Goal: Use online tool/utility: Use online tool/utility

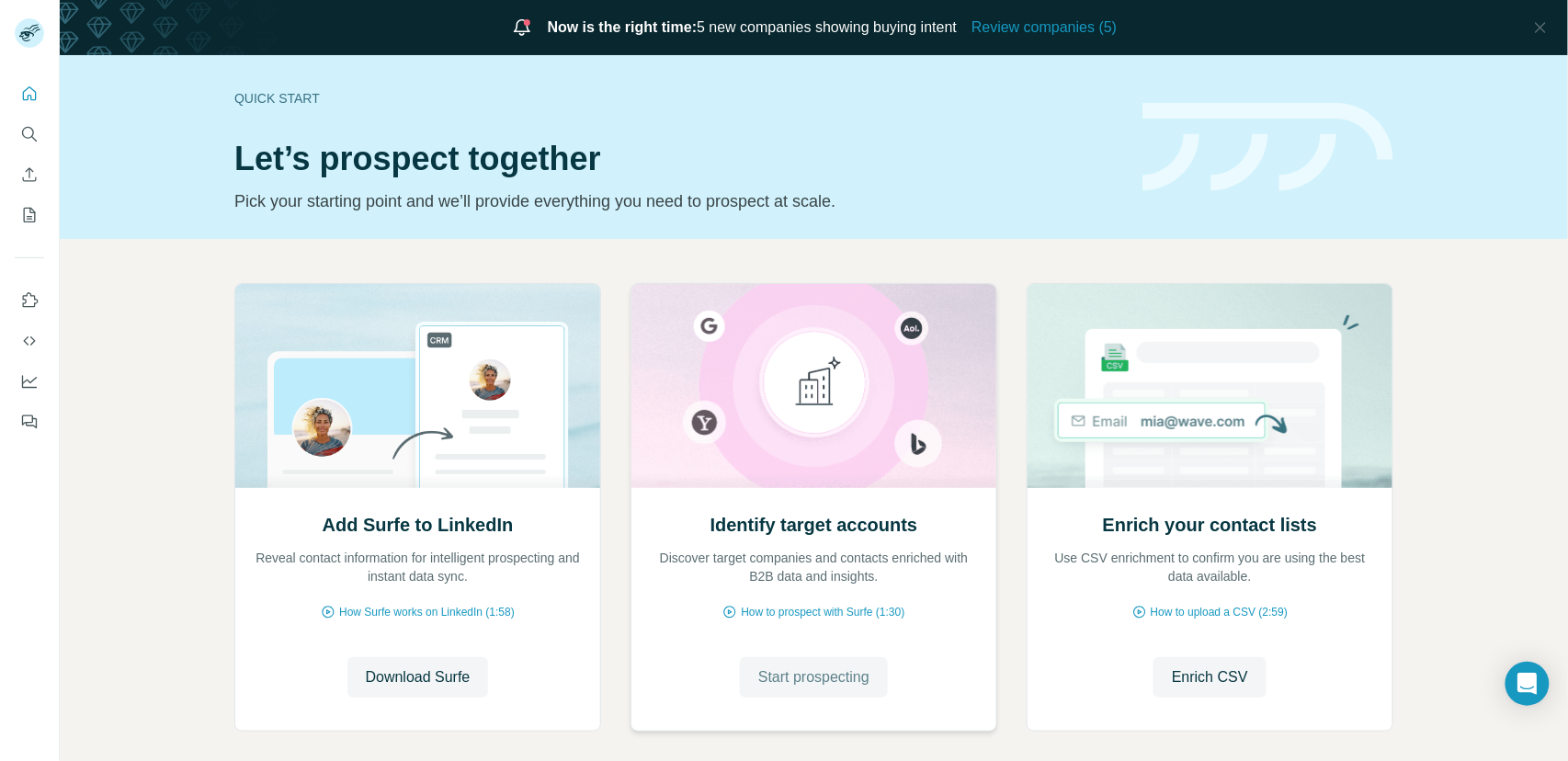
click at [790, 681] on span "Start prospecting" at bounding box center [814, 678] width 111 height 22
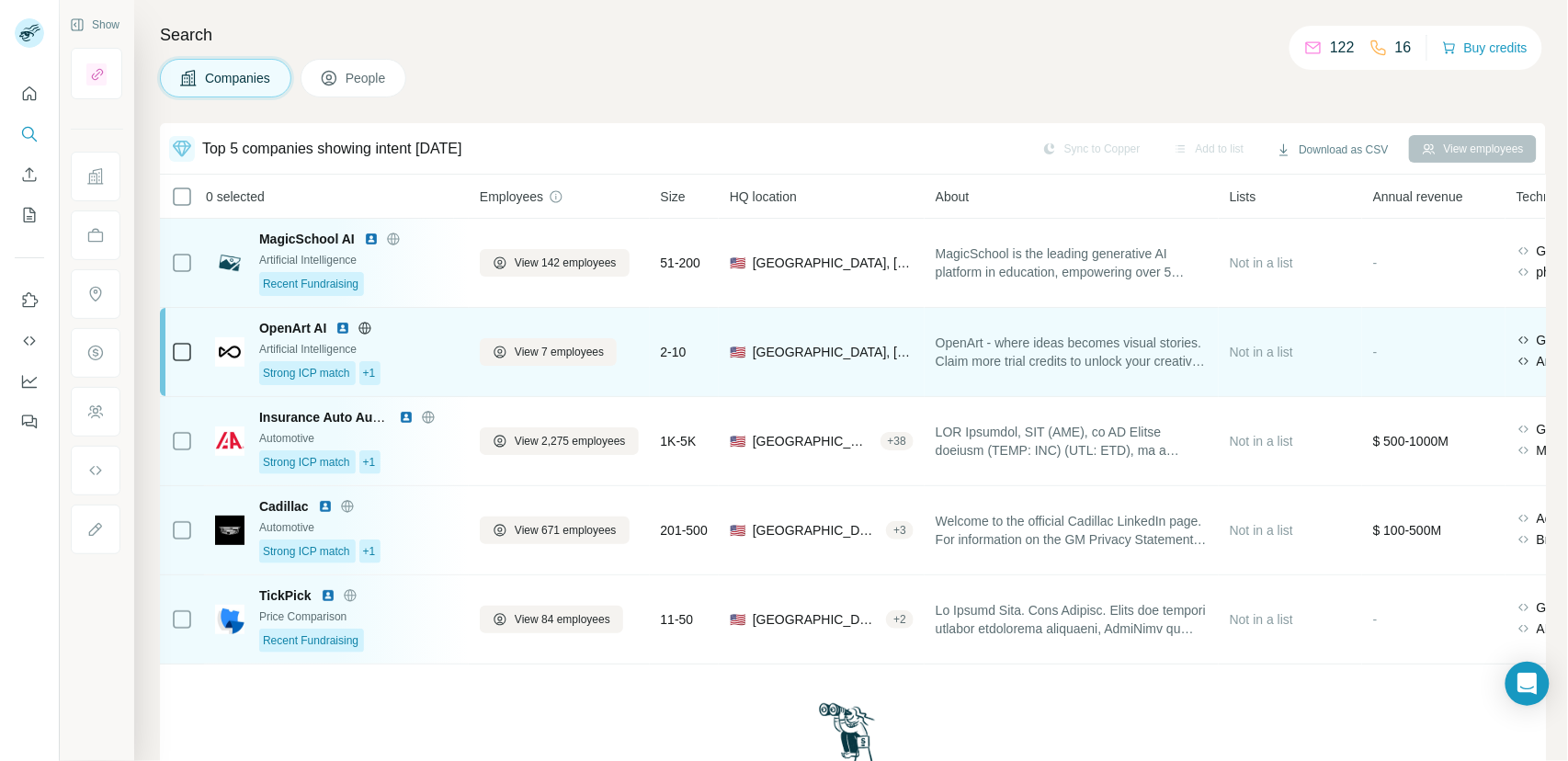
click at [428, 371] on div "Strong ICP match +1" at bounding box center [358, 373] width 199 height 24
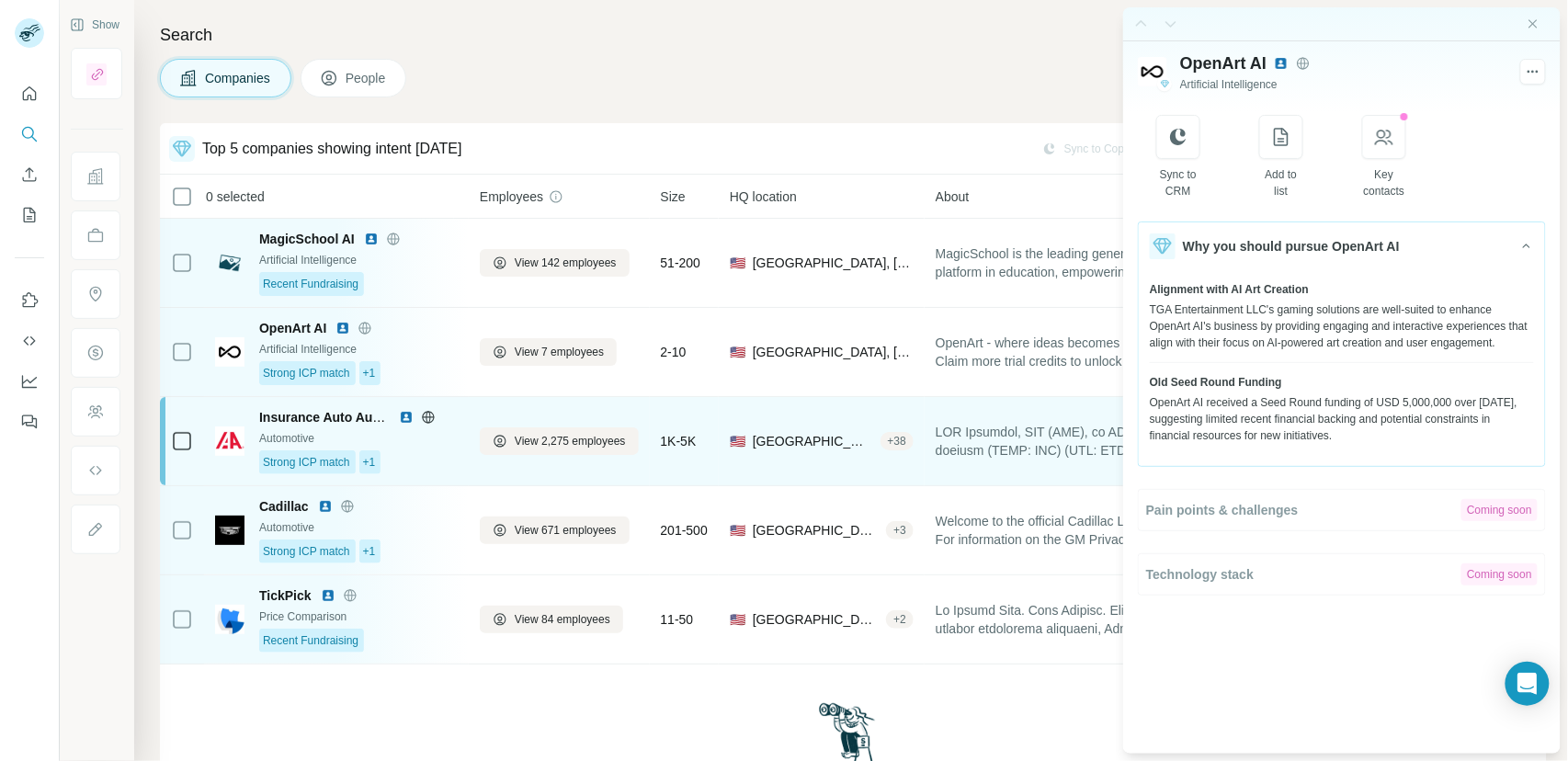
click at [408, 468] on div "Strong ICP match +1" at bounding box center [358, 463] width 199 height 24
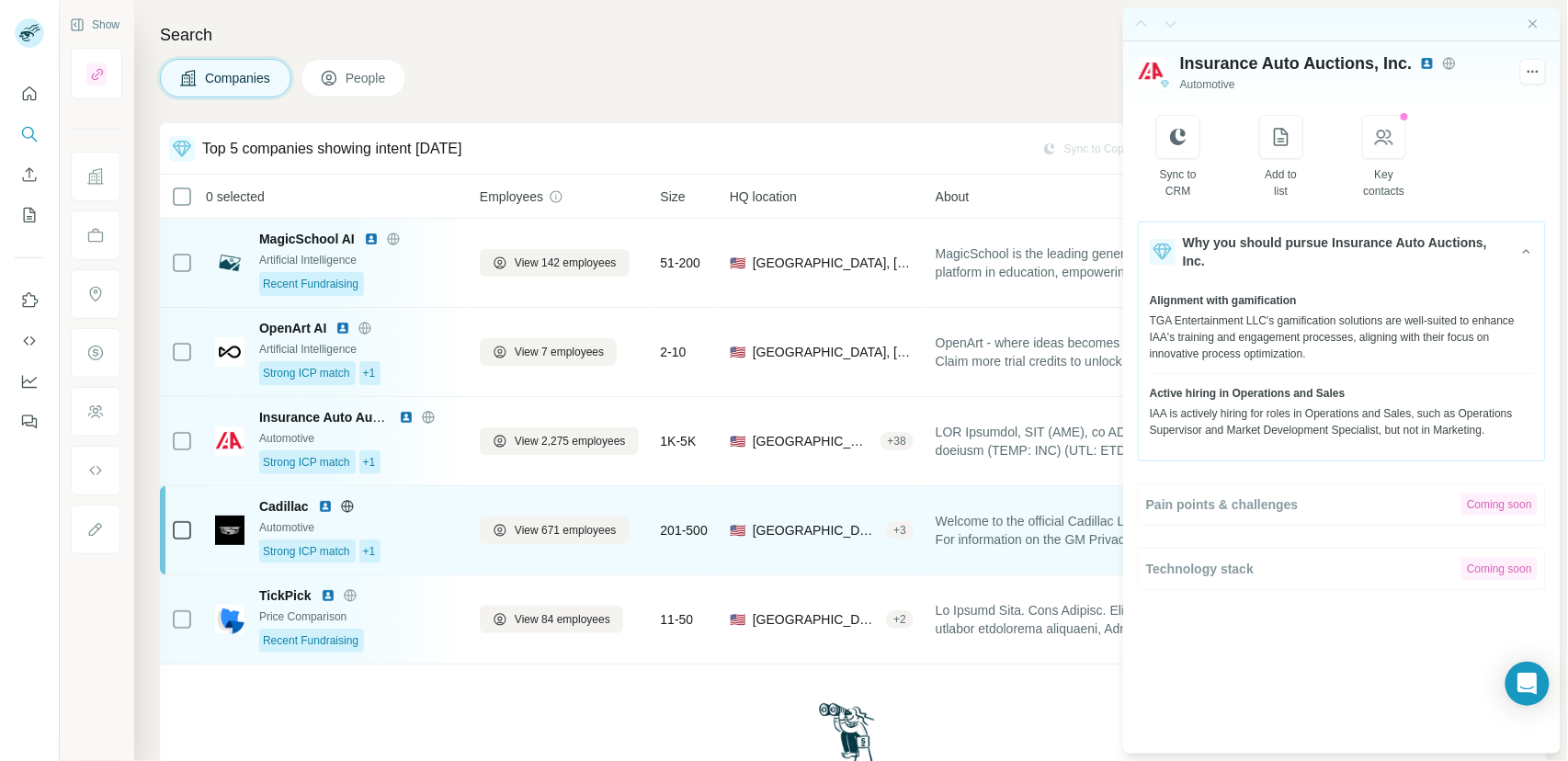
click at [394, 534] on div "Automotive" at bounding box center [358, 527] width 199 height 16
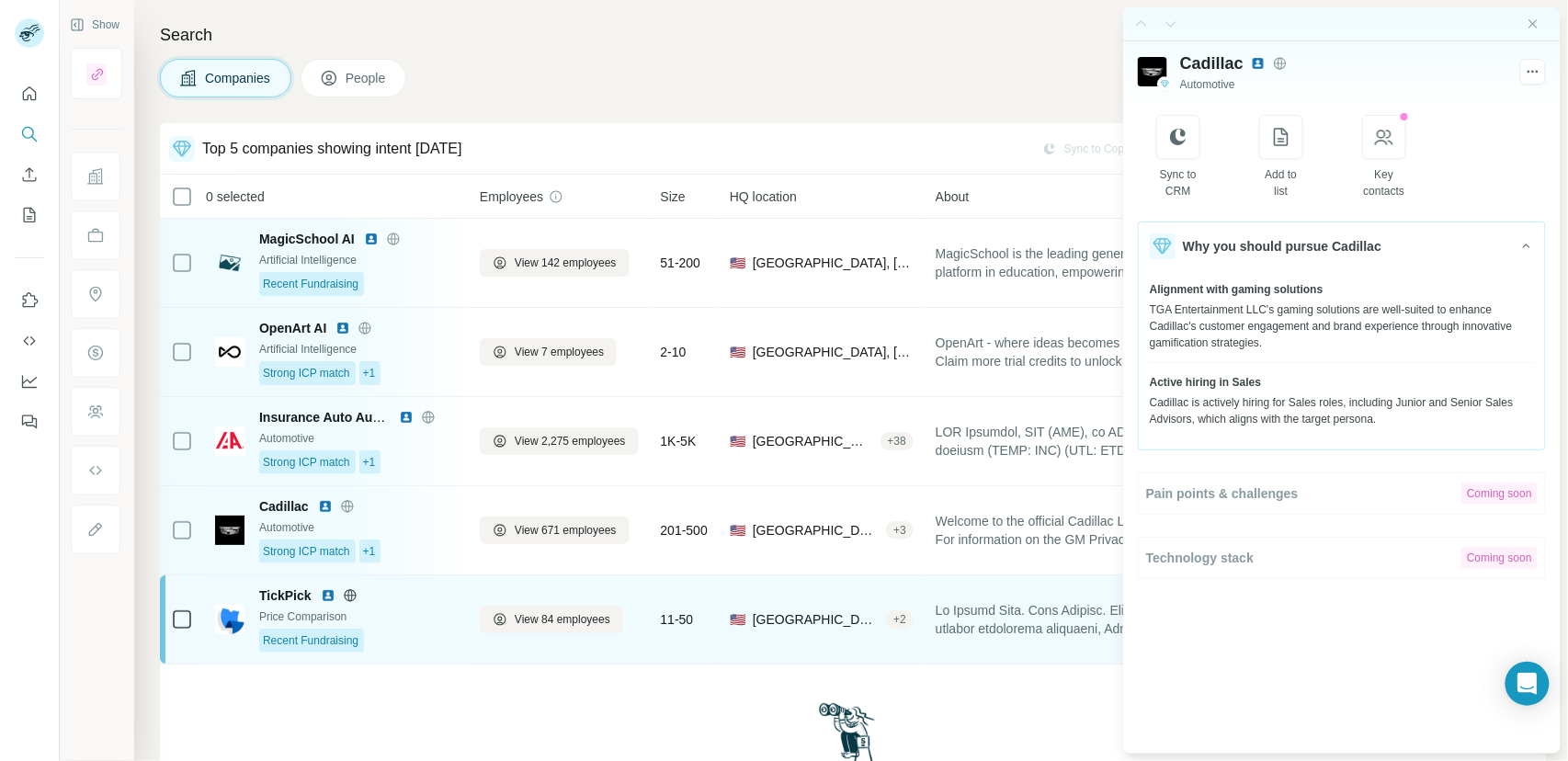
click at [411, 630] on div "Recent Fundraising" at bounding box center [358, 640] width 199 height 24
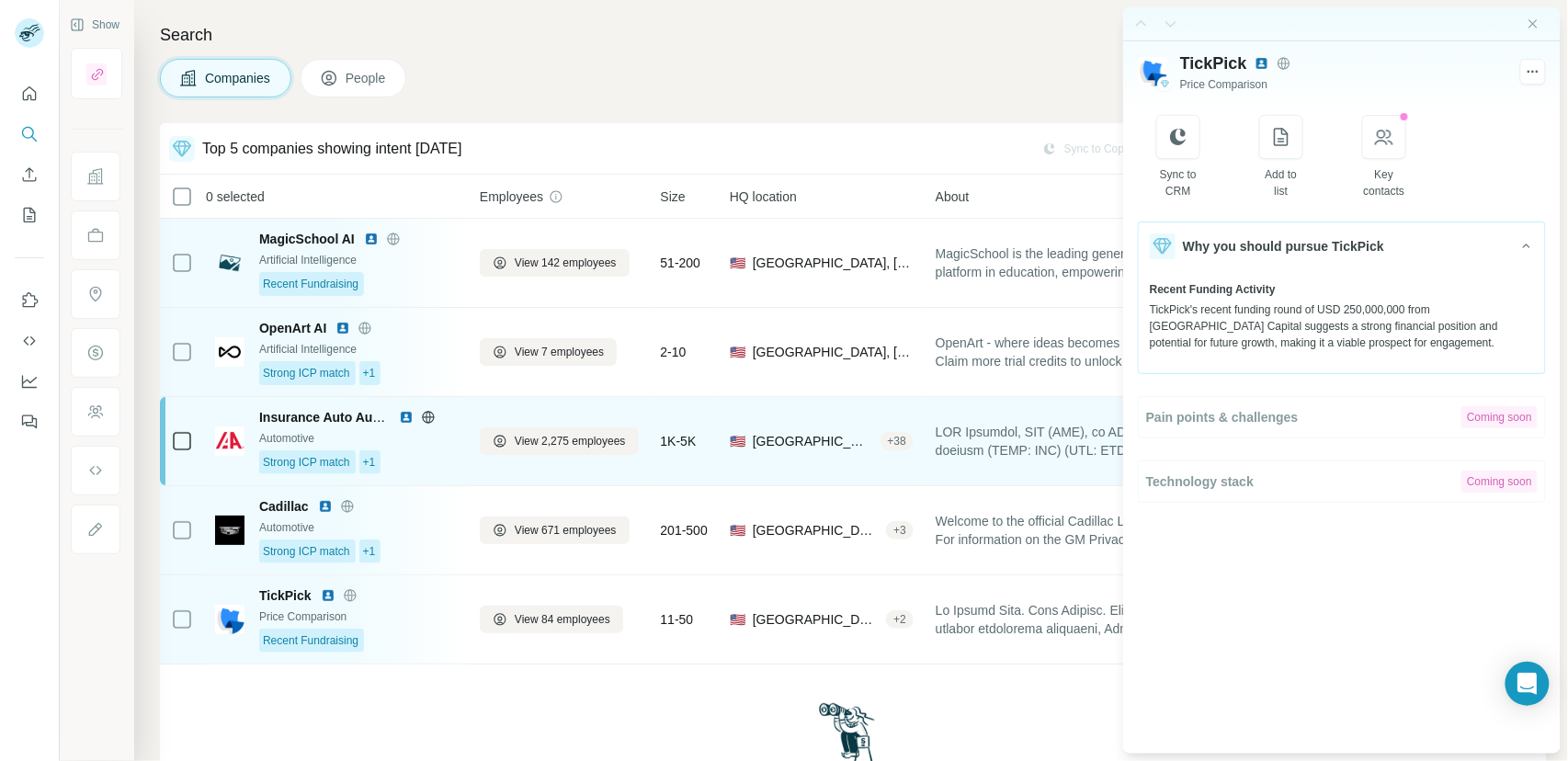
click at [428, 457] on div "Strong ICP match +1" at bounding box center [358, 463] width 199 height 24
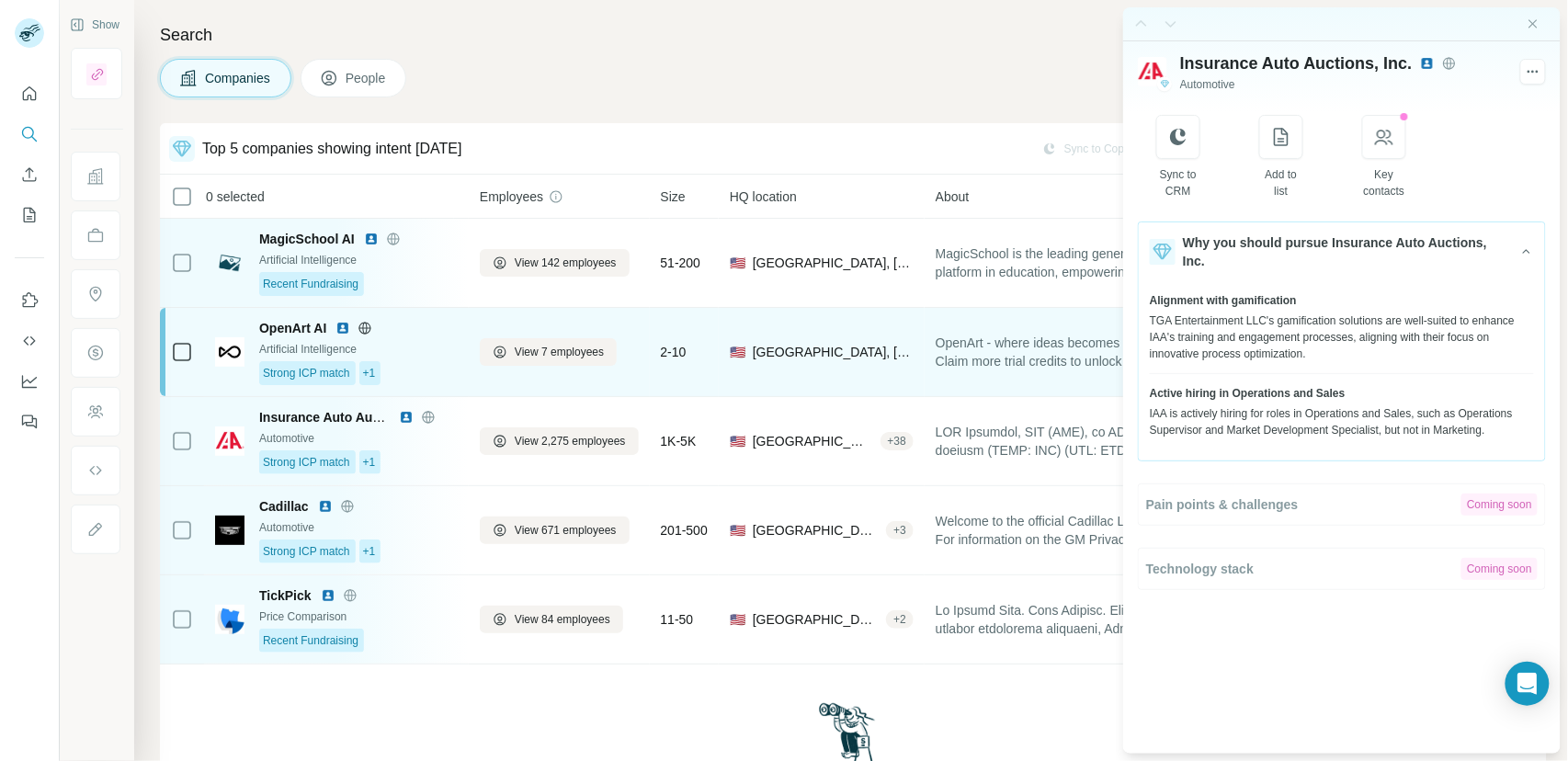
click at [437, 364] on div "Strong ICP match +1" at bounding box center [358, 373] width 199 height 24
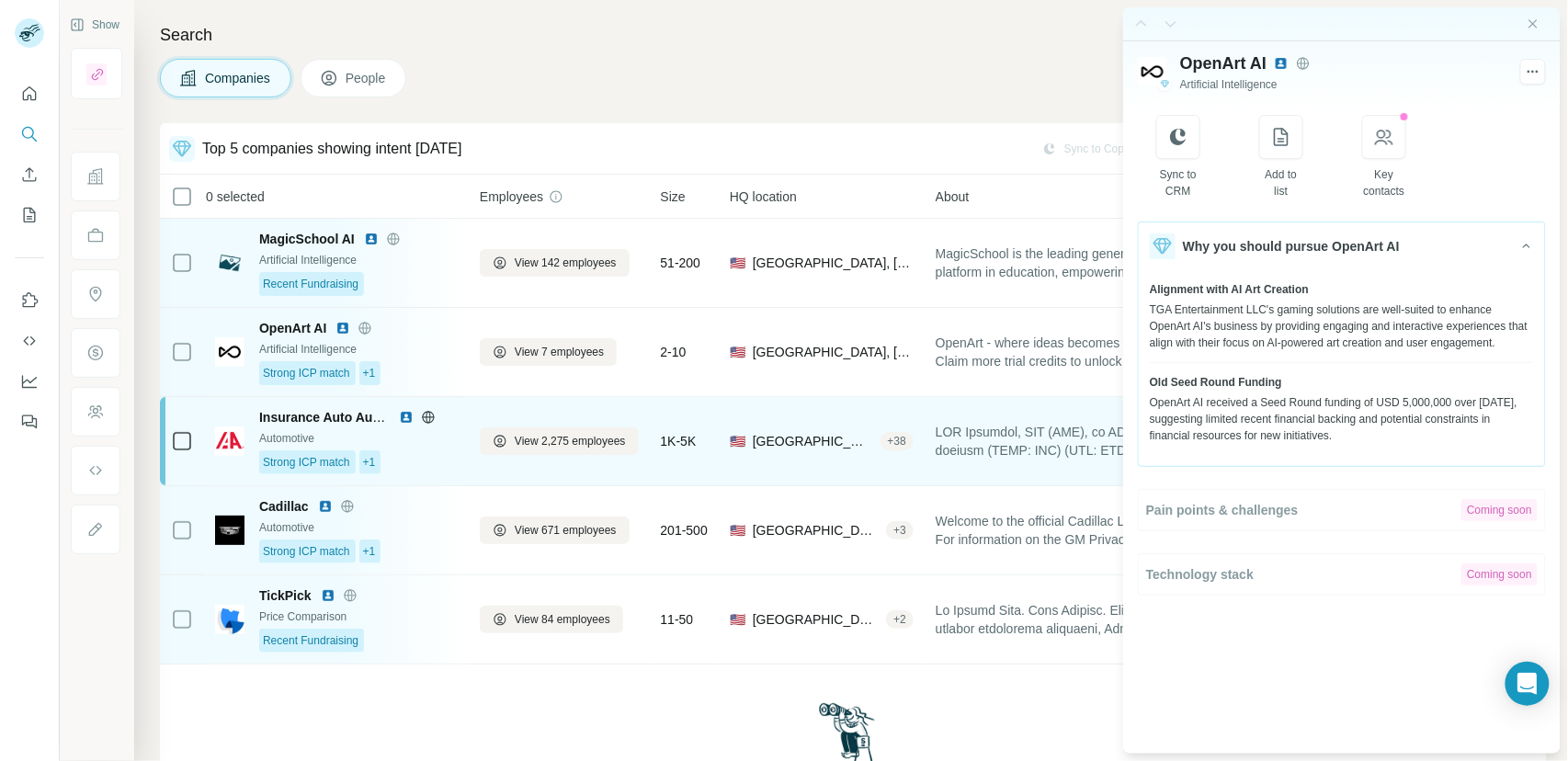
click at [420, 468] on div "Strong ICP match +1" at bounding box center [358, 463] width 199 height 24
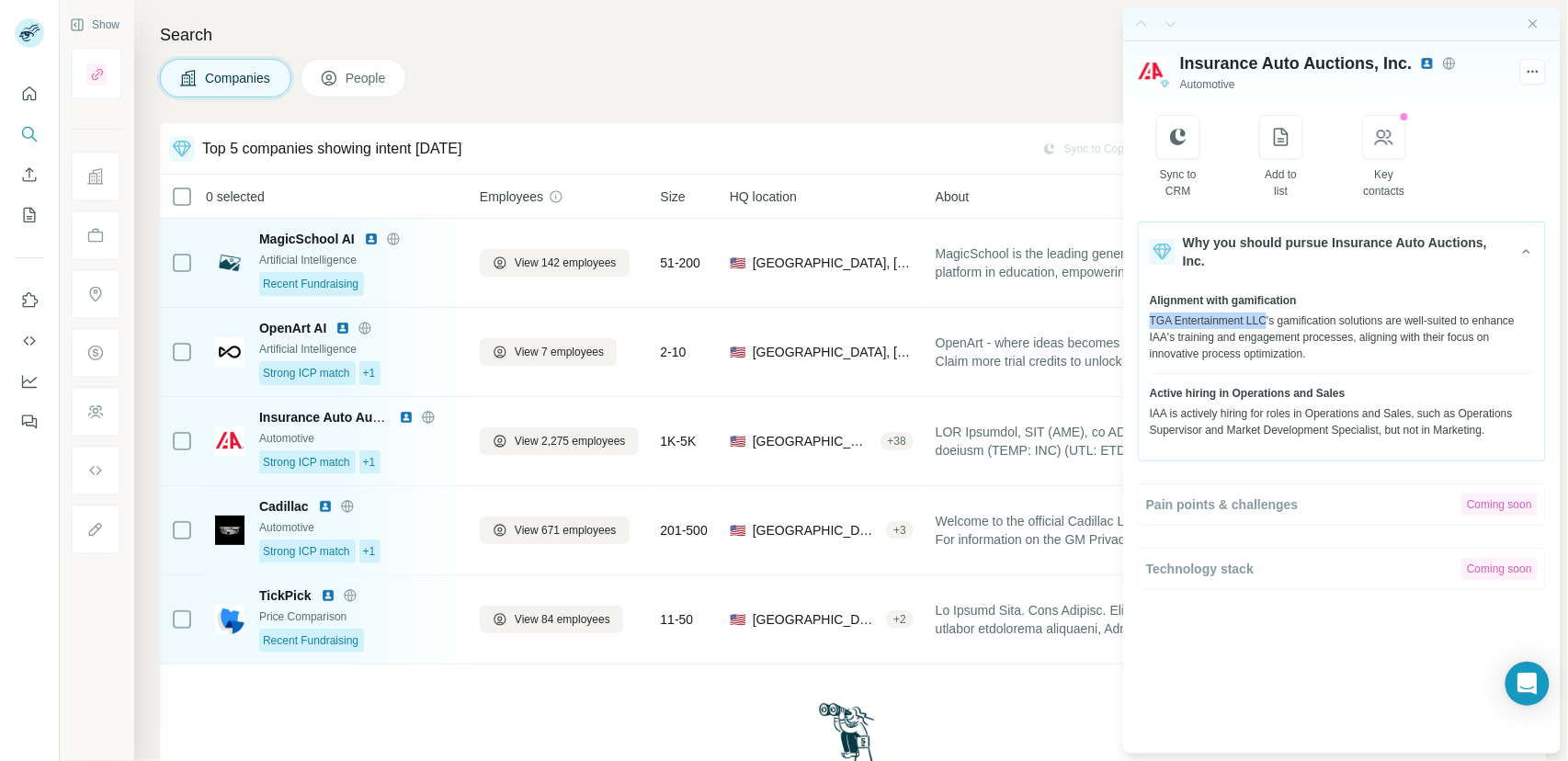
drag, startPoint x: 1152, startPoint y: 309, endPoint x: 1265, endPoint y: 313, distance: 113.1
click at [1265, 313] on div "TGA Entertainment LLC's gamification solutions are well-suited to enhance IAA's…" at bounding box center [1342, 338] width 385 height 50
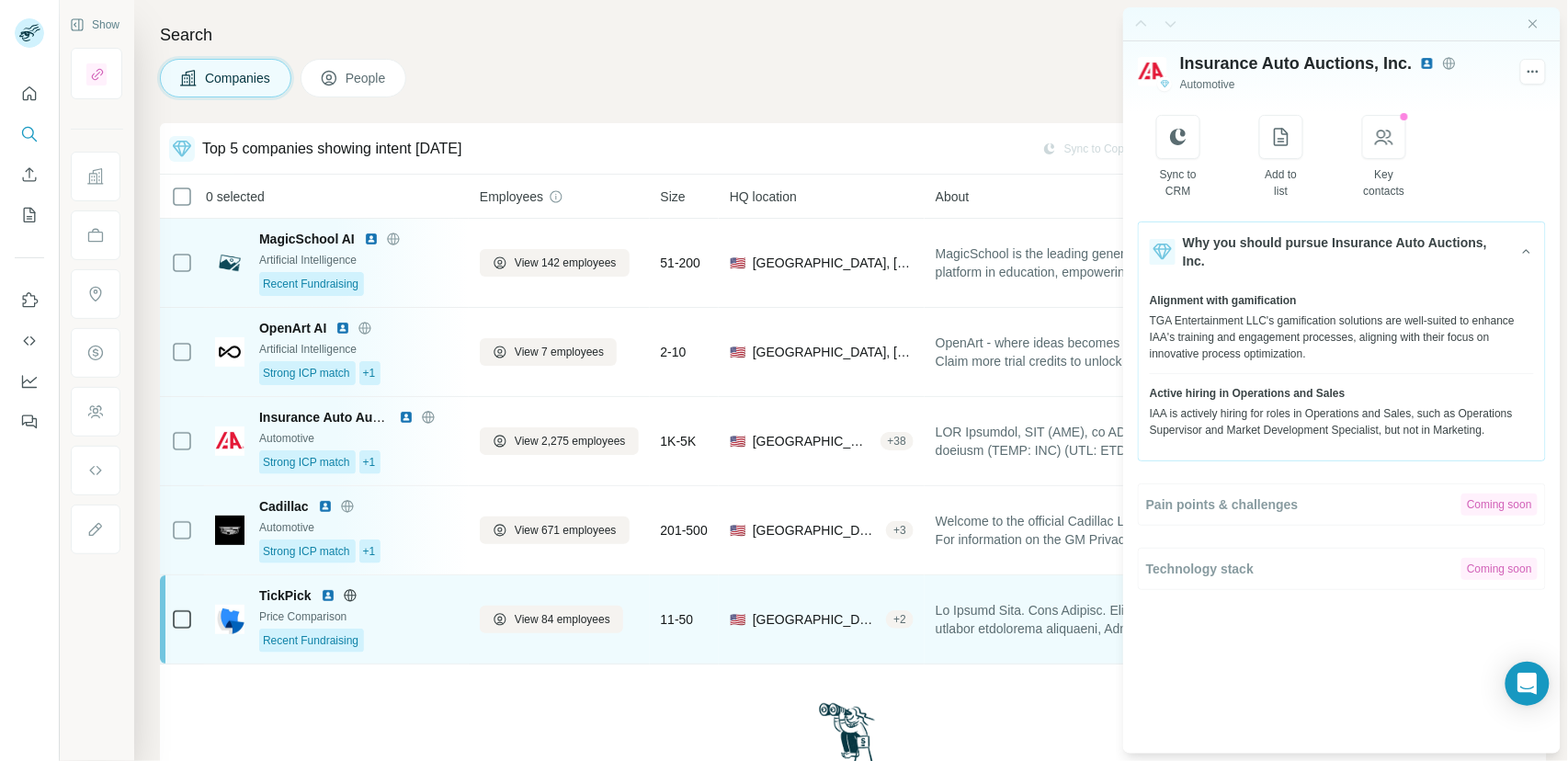
click at [416, 624] on div "Price Comparison" at bounding box center [358, 616] width 199 height 16
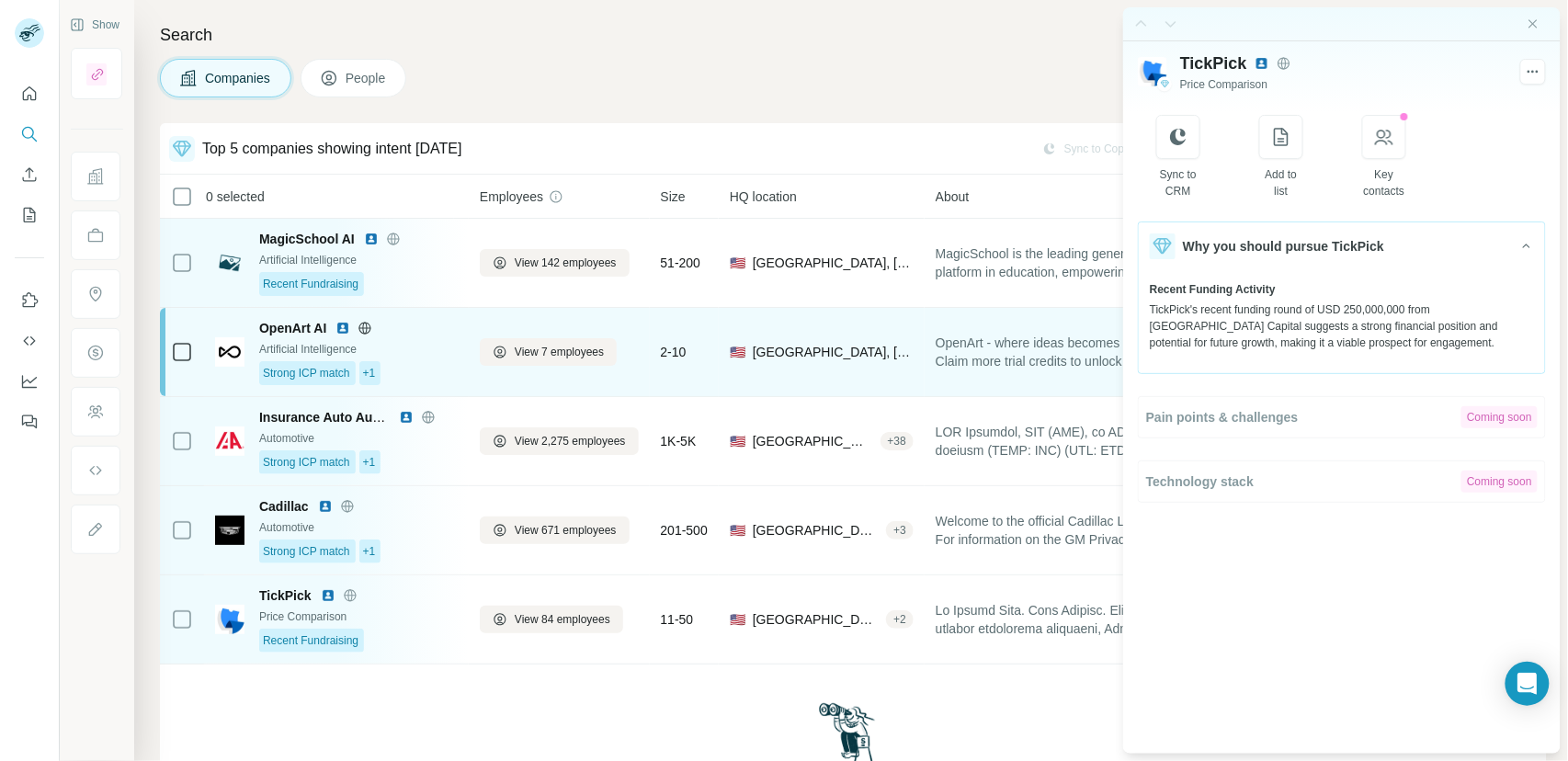
click at [432, 373] on div "Strong ICP match +1" at bounding box center [358, 373] width 199 height 24
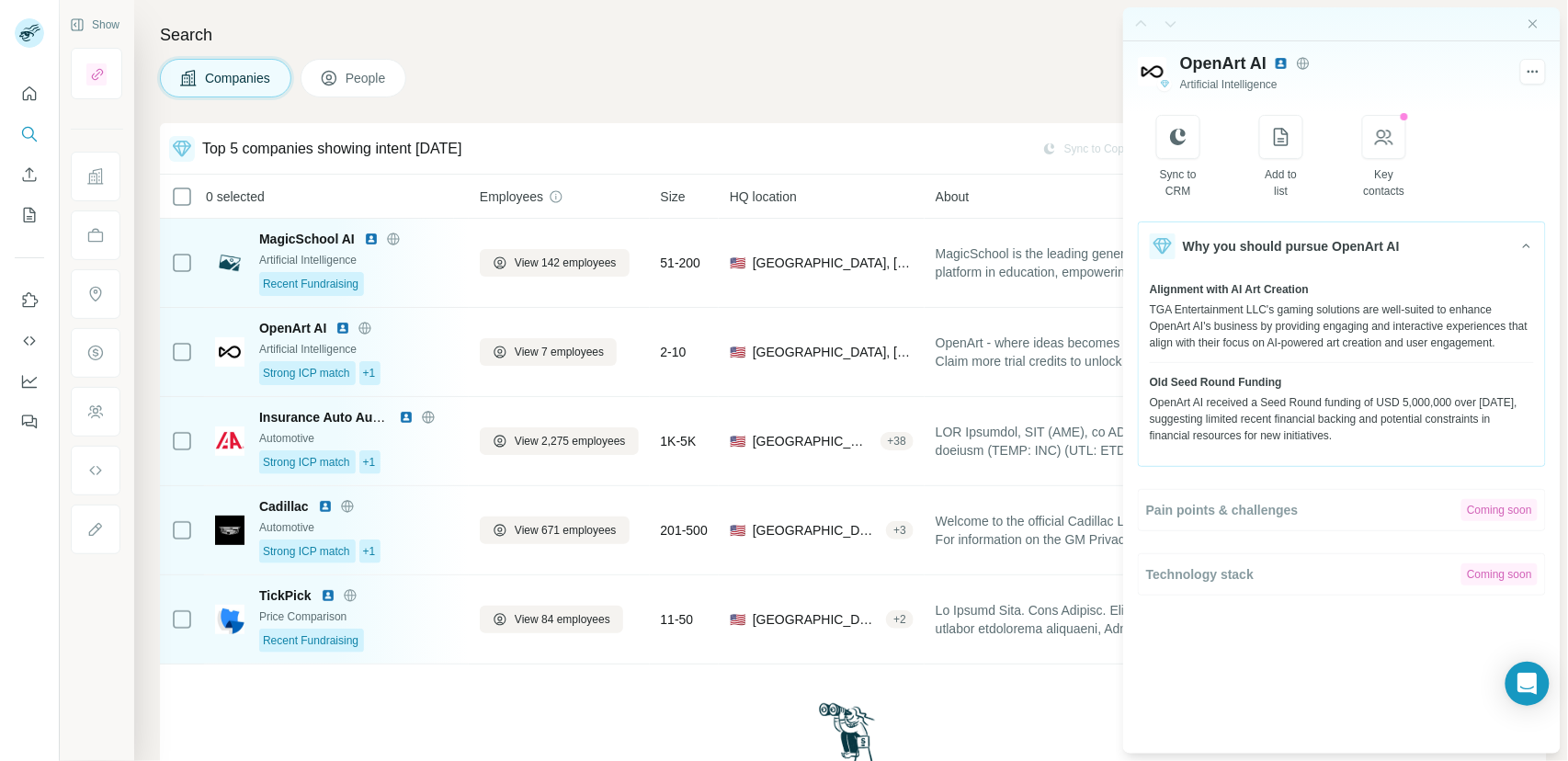
click at [581, 80] on div "Companies People" at bounding box center [853, 78] width 1386 height 38
click at [1536, 22] on icon "Close side panel" at bounding box center [1533, 23] width 14 height 14
